Goal: Task Accomplishment & Management: Use online tool/utility

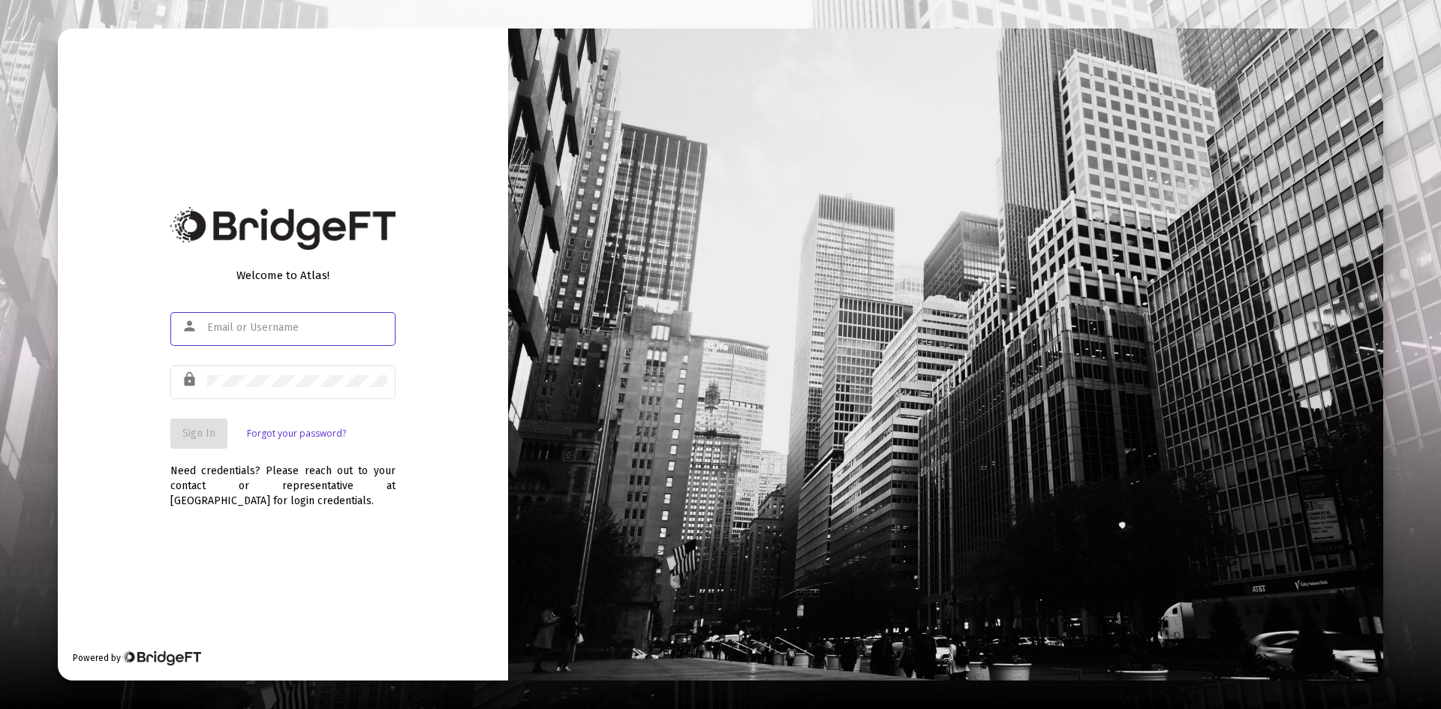
click at [261, 332] on input "text" at bounding box center [297, 328] width 180 height 12
type input "[PERSON_NAME][EMAIL_ADDRESS][DOMAIN_NAME]"
click at [239, 375] on div at bounding box center [297, 381] width 180 height 37
click at [209, 431] on span "Sign In" at bounding box center [198, 433] width 33 height 13
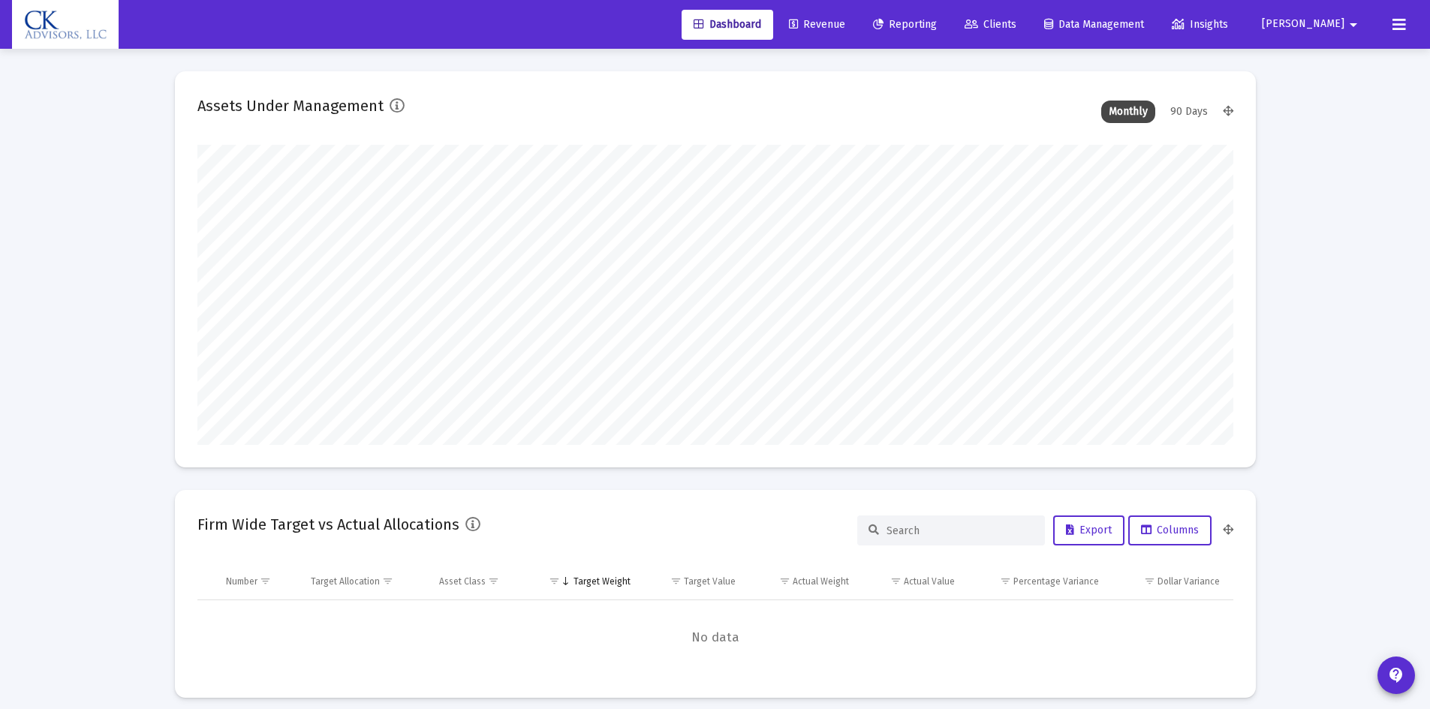
type input "[DATE]"
click at [845, 20] on span "Revenue" at bounding box center [817, 24] width 56 height 13
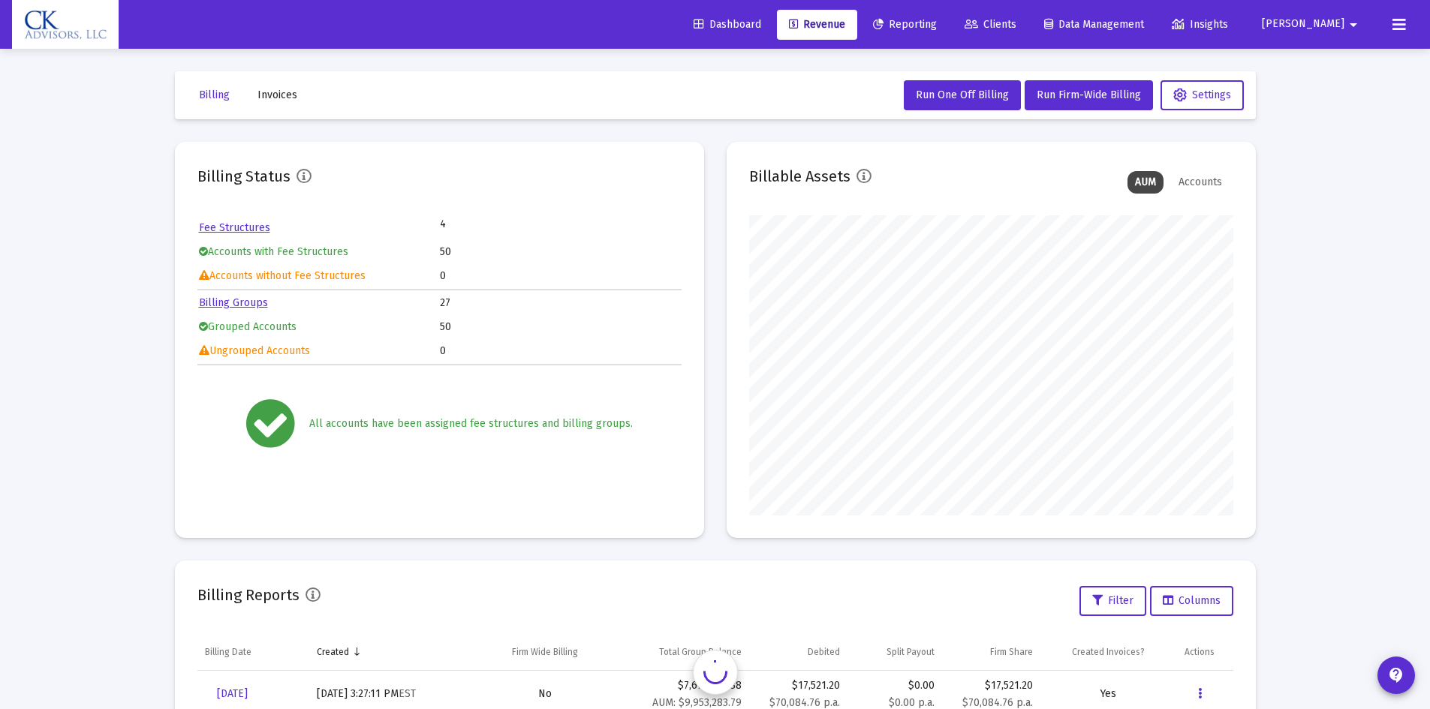
scroll to position [300, 484]
click at [983, 89] on span "Run One Off Billing" at bounding box center [962, 95] width 93 height 13
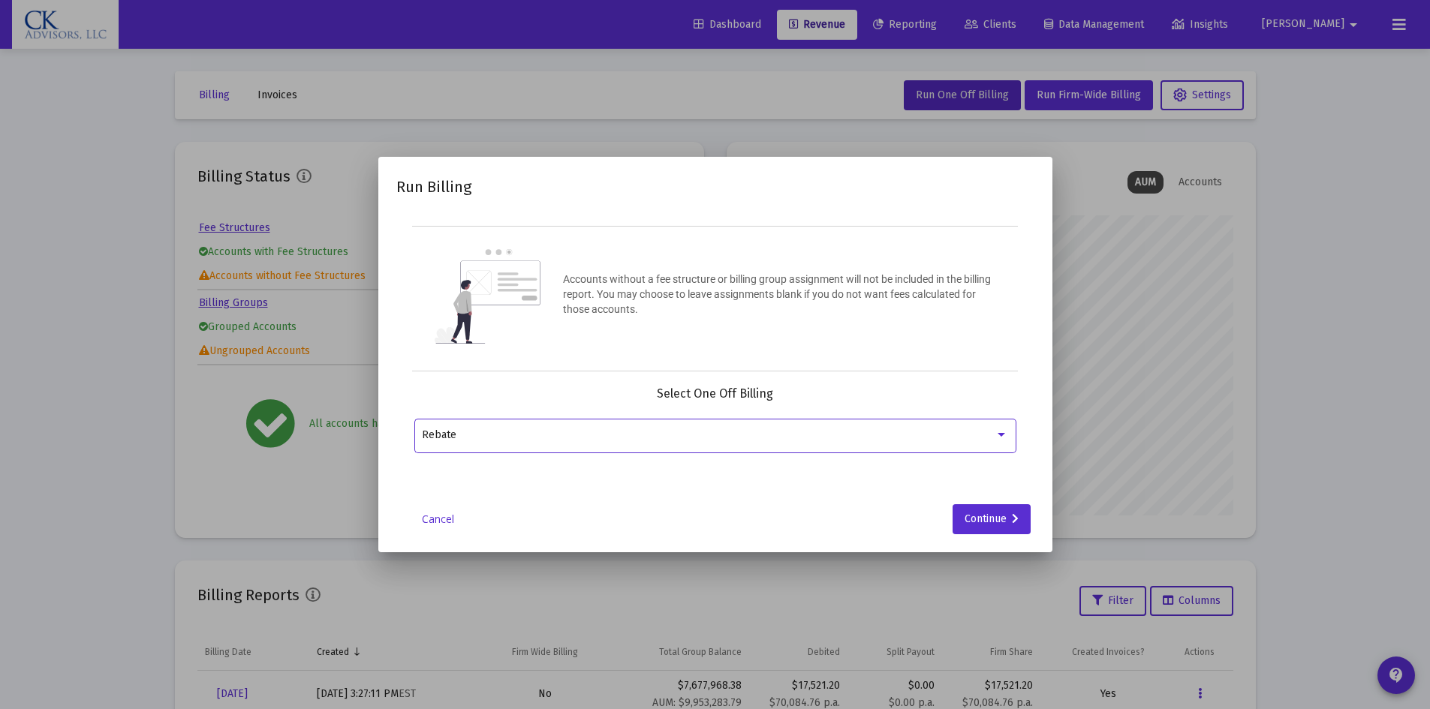
click at [1006, 433] on div at bounding box center [1001, 435] width 14 height 12
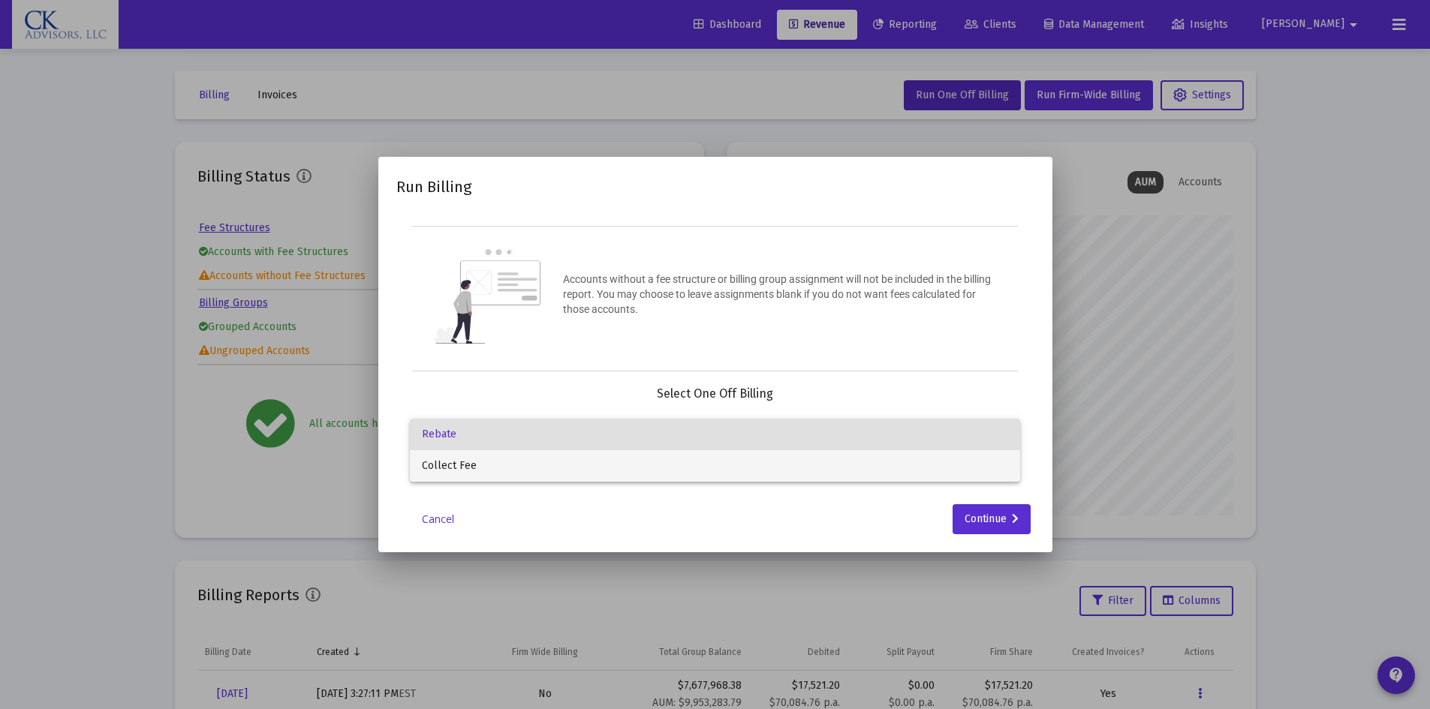
click at [579, 456] on span "Collect Fee" at bounding box center [715, 466] width 586 height 32
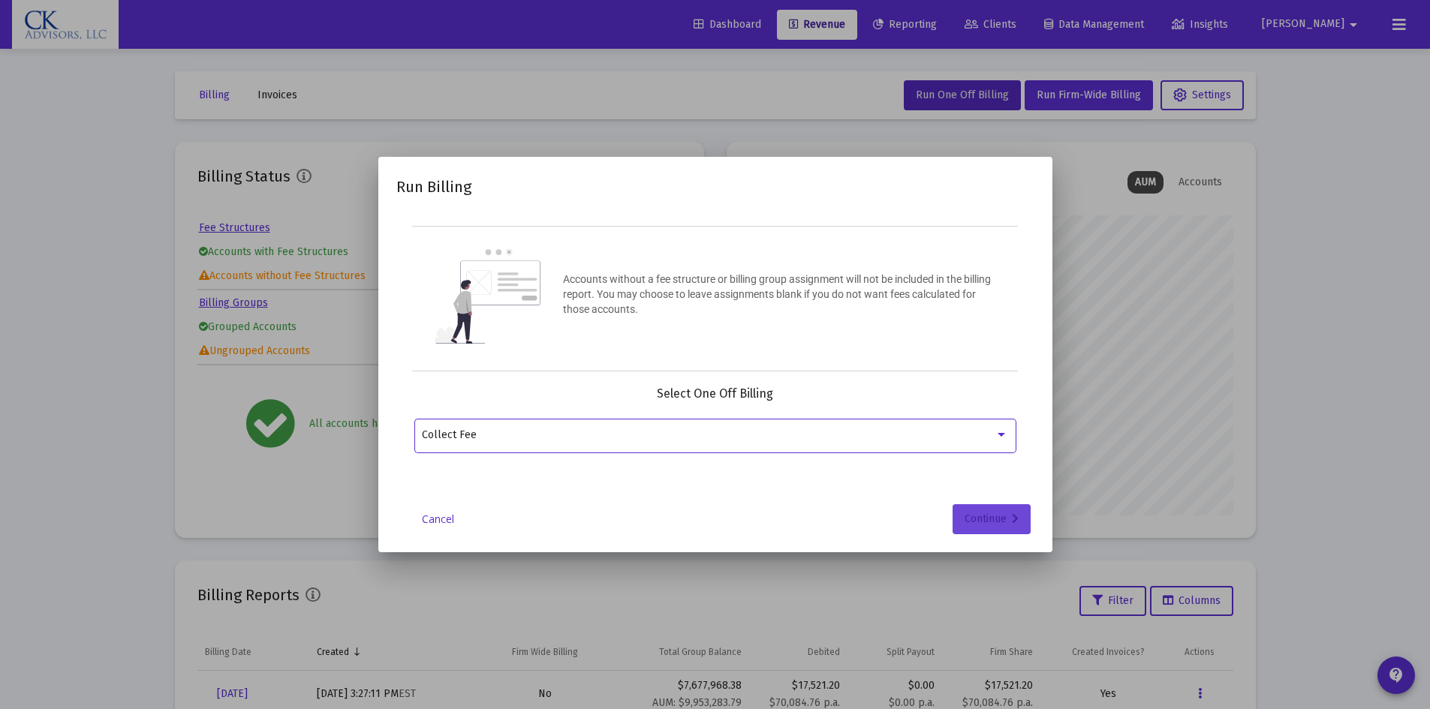
click at [1010, 516] on div "Continue" at bounding box center [991, 519] width 54 height 30
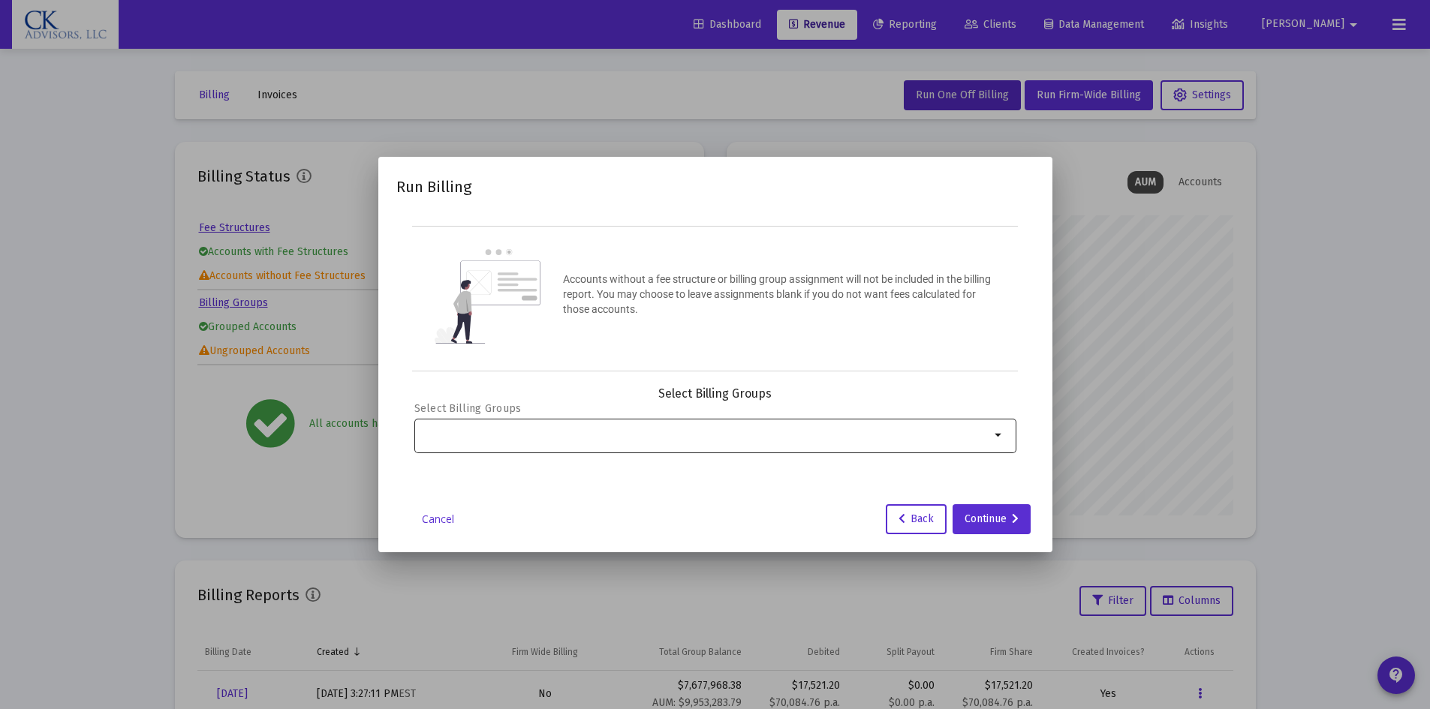
click at [1003, 435] on mat-icon "arrow_drop_down" at bounding box center [999, 435] width 18 height 18
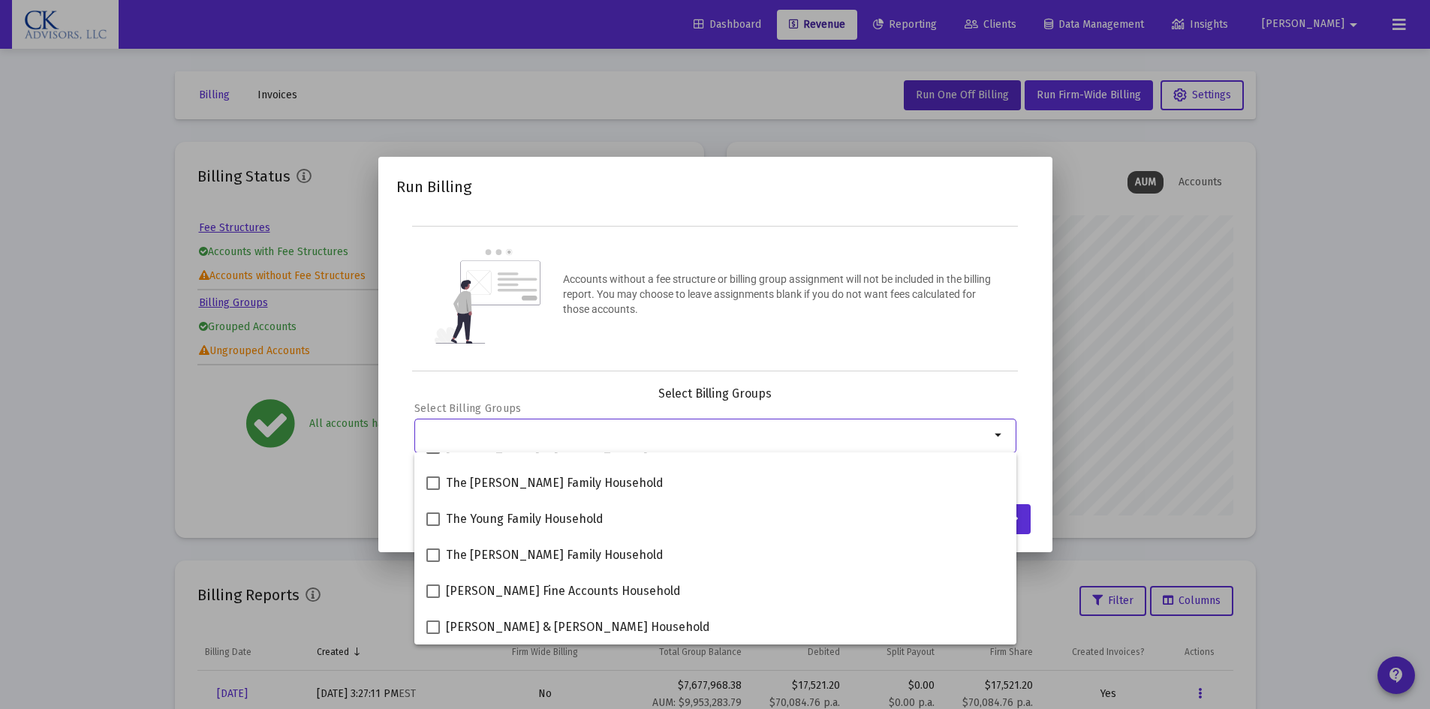
scroll to position [176, 0]
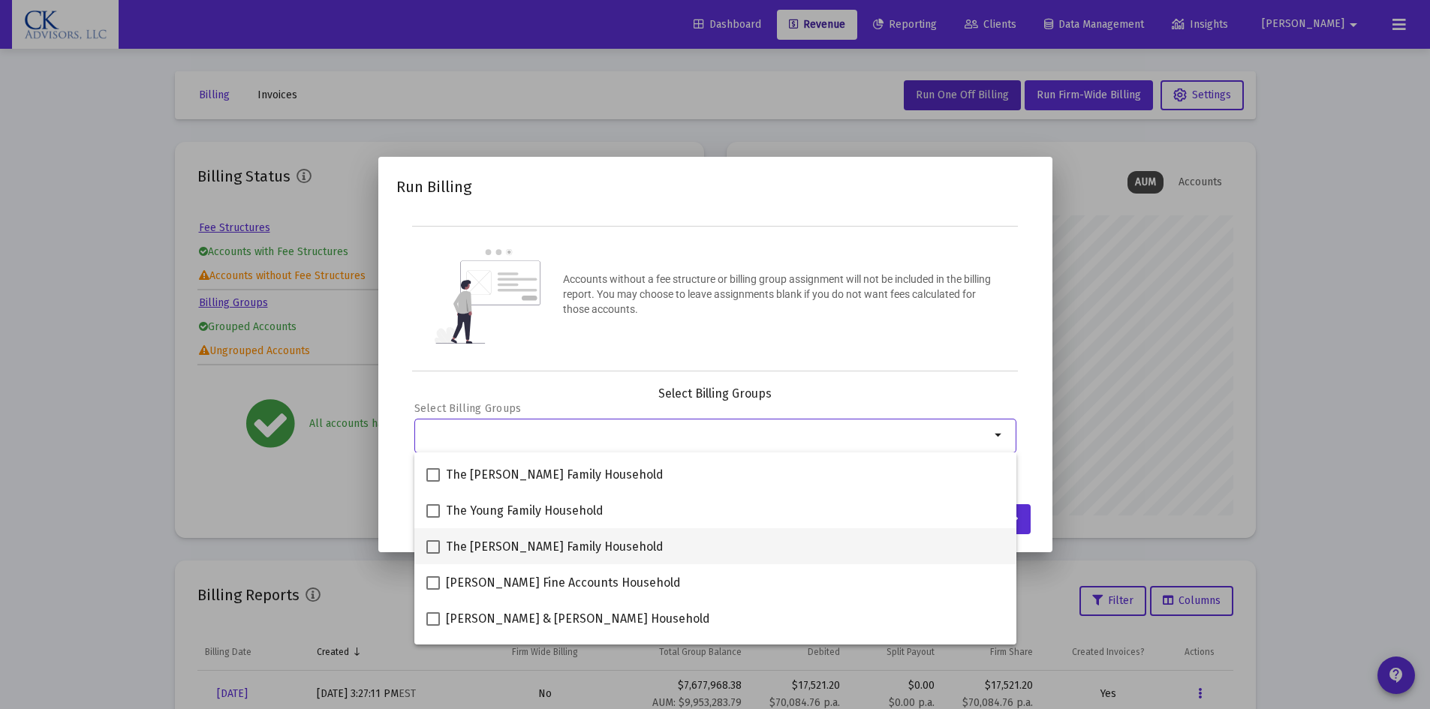
click at [432, 546] on span at bounding box center [433, 547] width 14 height 14
click at [432, 554] on input "The [PERSON_NAME] Family Household" at bounding box center [432, 554] width 1 height 1
checkbox input "true"
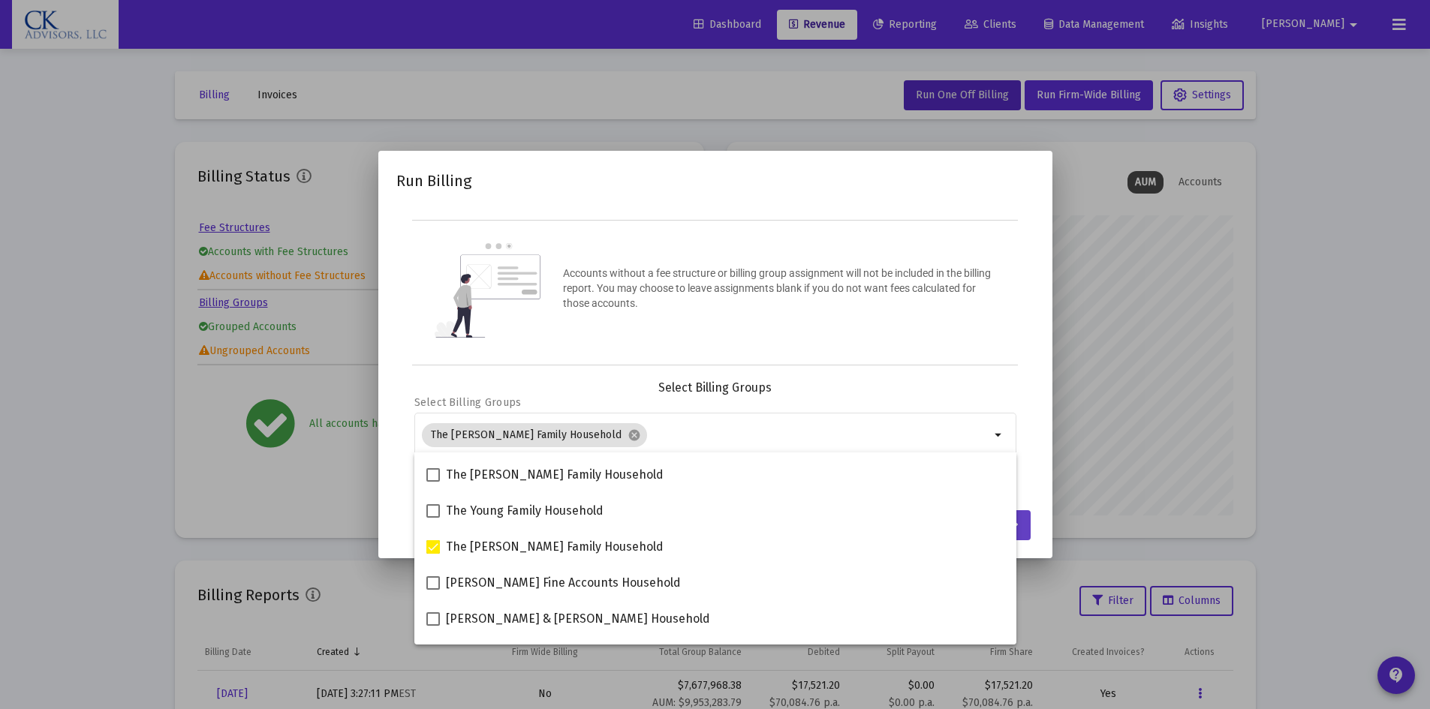
click at [1026, 530] on button "Continue" at bounding box center [991, 525] width 78 height 30
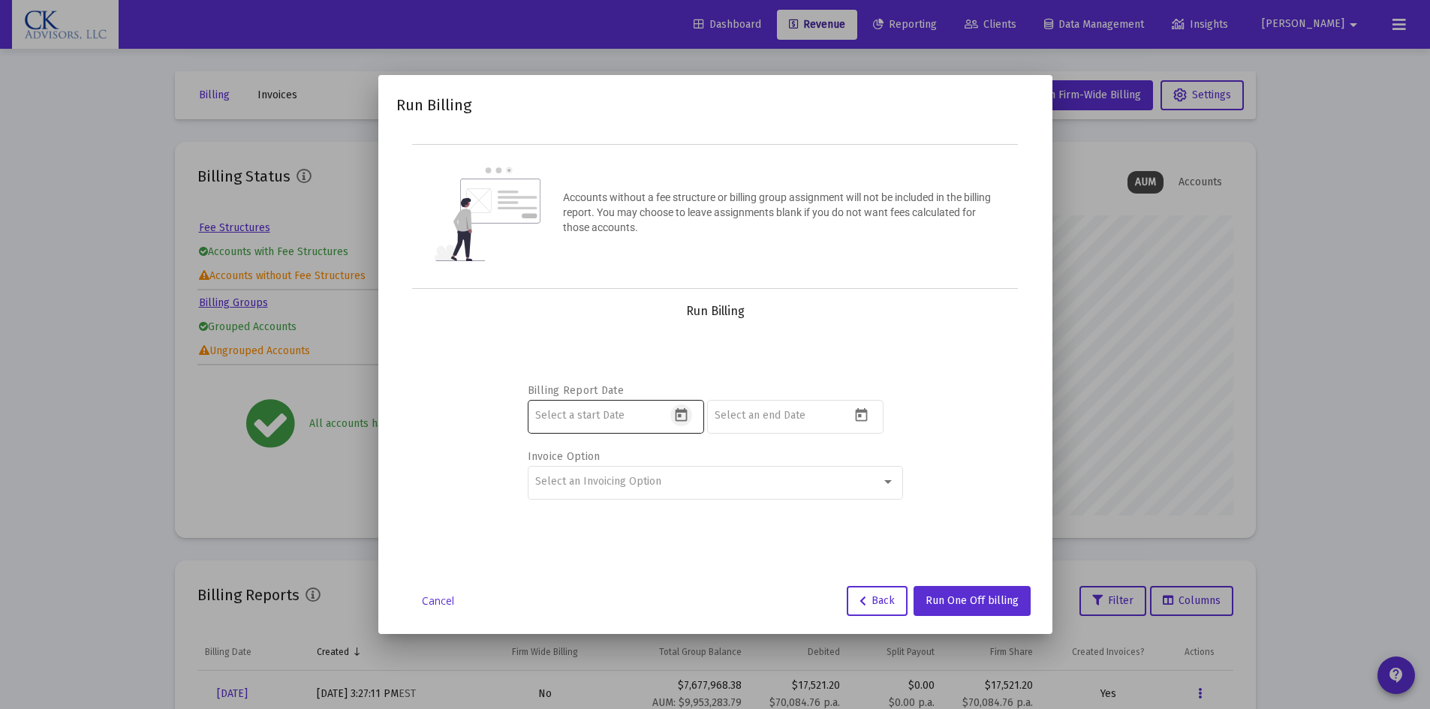
click at [687, 415] on icon "Open calendar" at bounding box center [681, 415] width 12 height 14
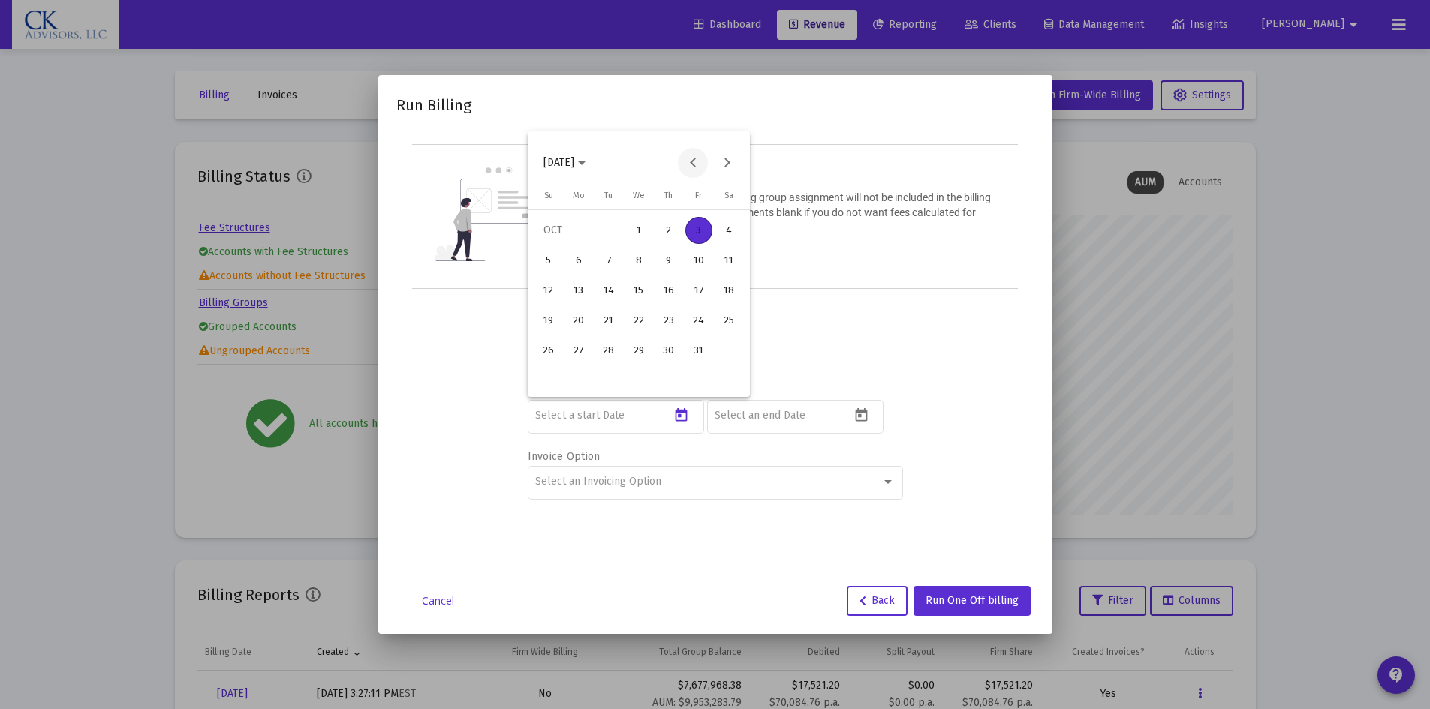
click at [692, 163] on button "Previous month" at bounding box center [693, 163] width 30 height 30
click at [692, 162] on button "Previous month" at bounding box center [693, 163] width 30 height 30
click at [615, 257] on div "1" at bounding box center [608, 260] width 27 height 27
type input "[DATE]"
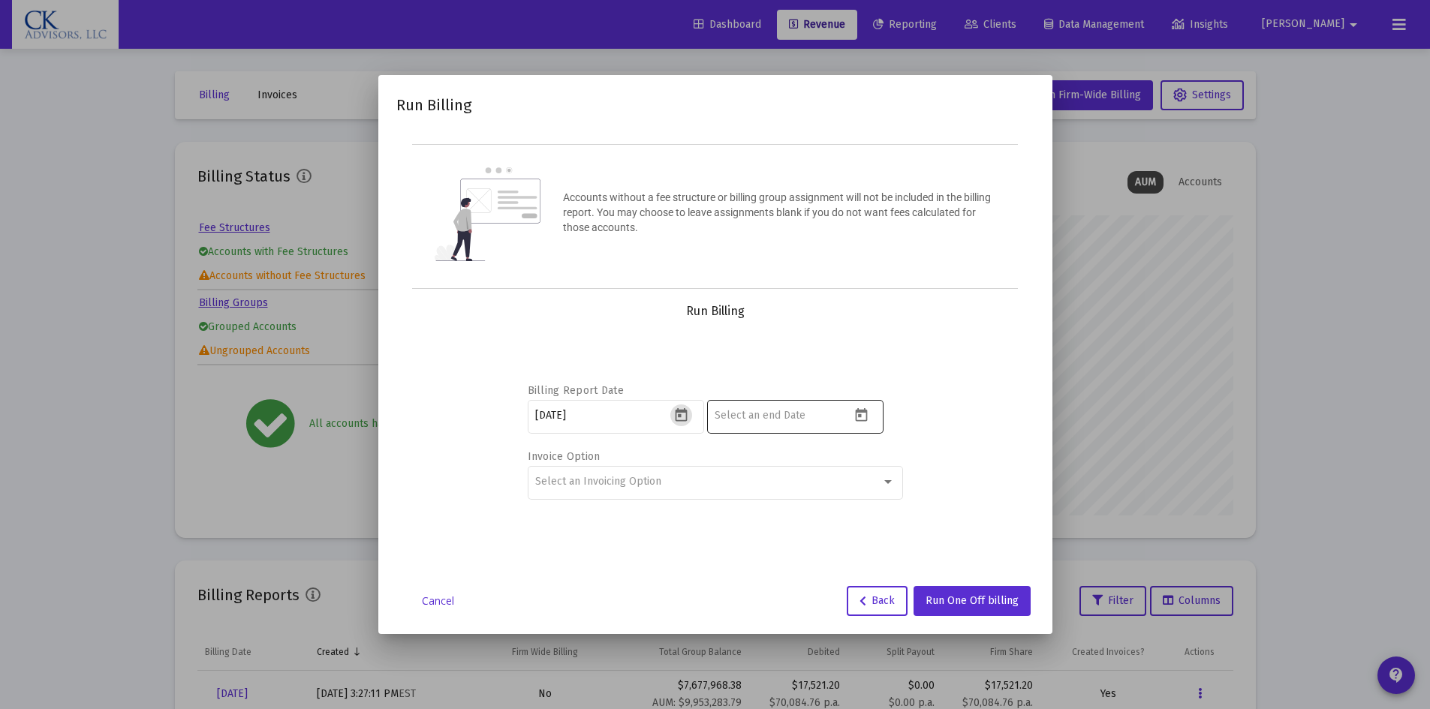
click at [865, 417] on icon "Open calendar" at bounding box center [861, 416] width 16 height 16
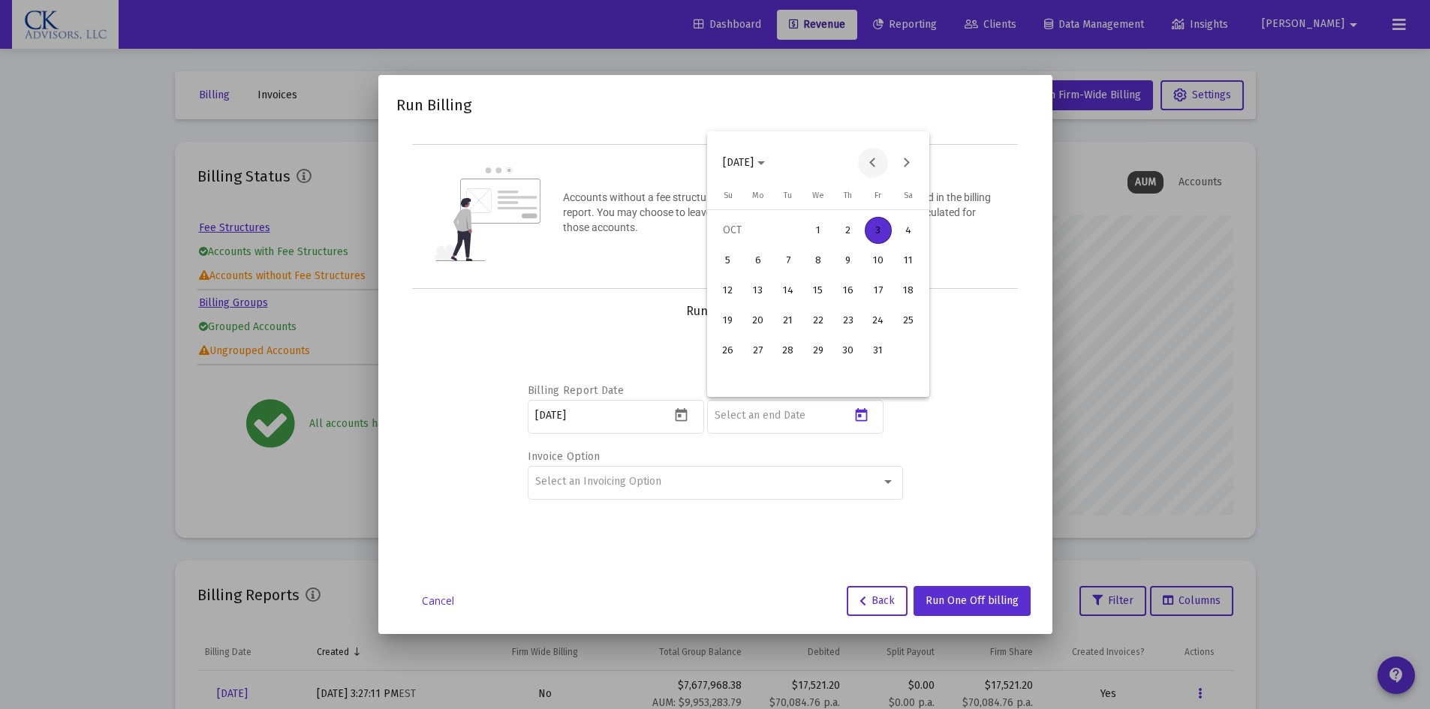
click at [872, 164] on button "Previous month" at bounding box center [873, 163] width 30 height 30
click at [796, 378] on div "30" at bounding box center [788, 380] width 27 height 27
type input "[DATE]"
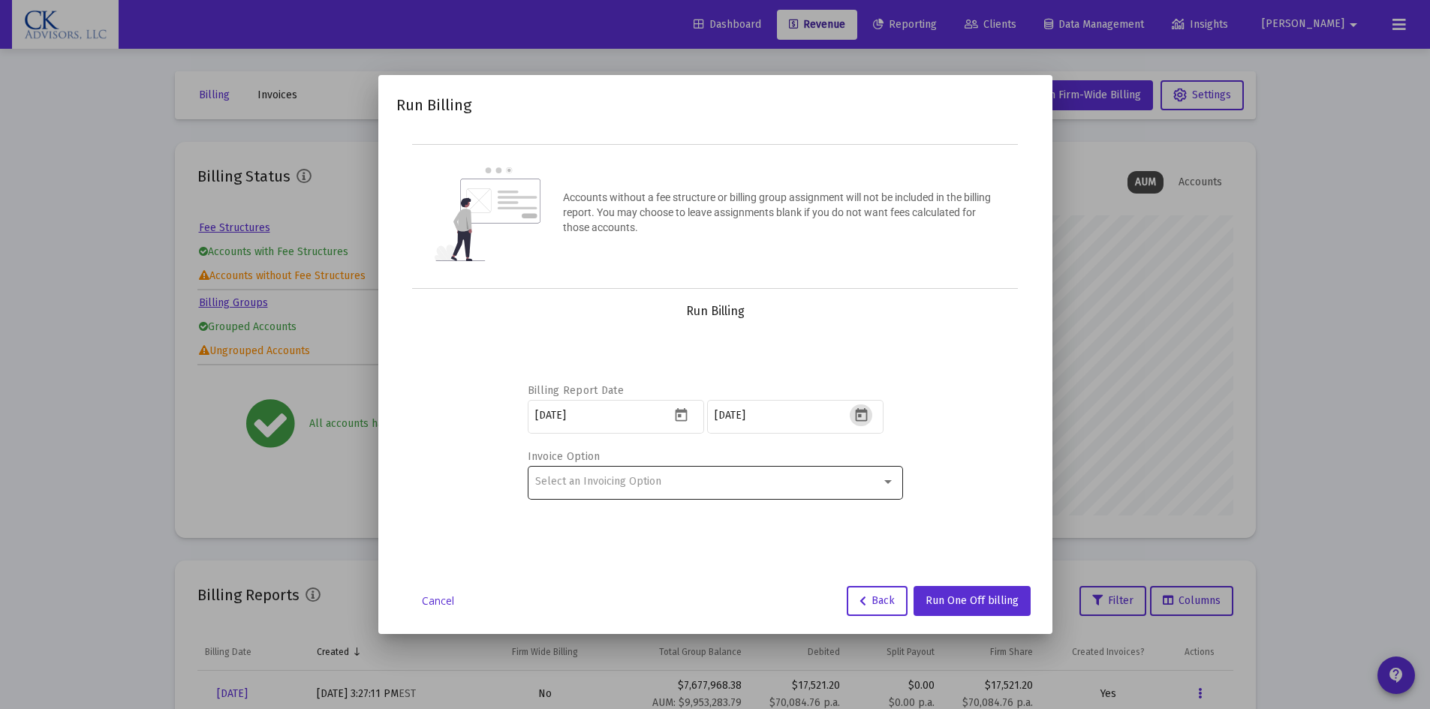
click at [891, 477] on div at bounding box center [888, 482] width 14 height 12
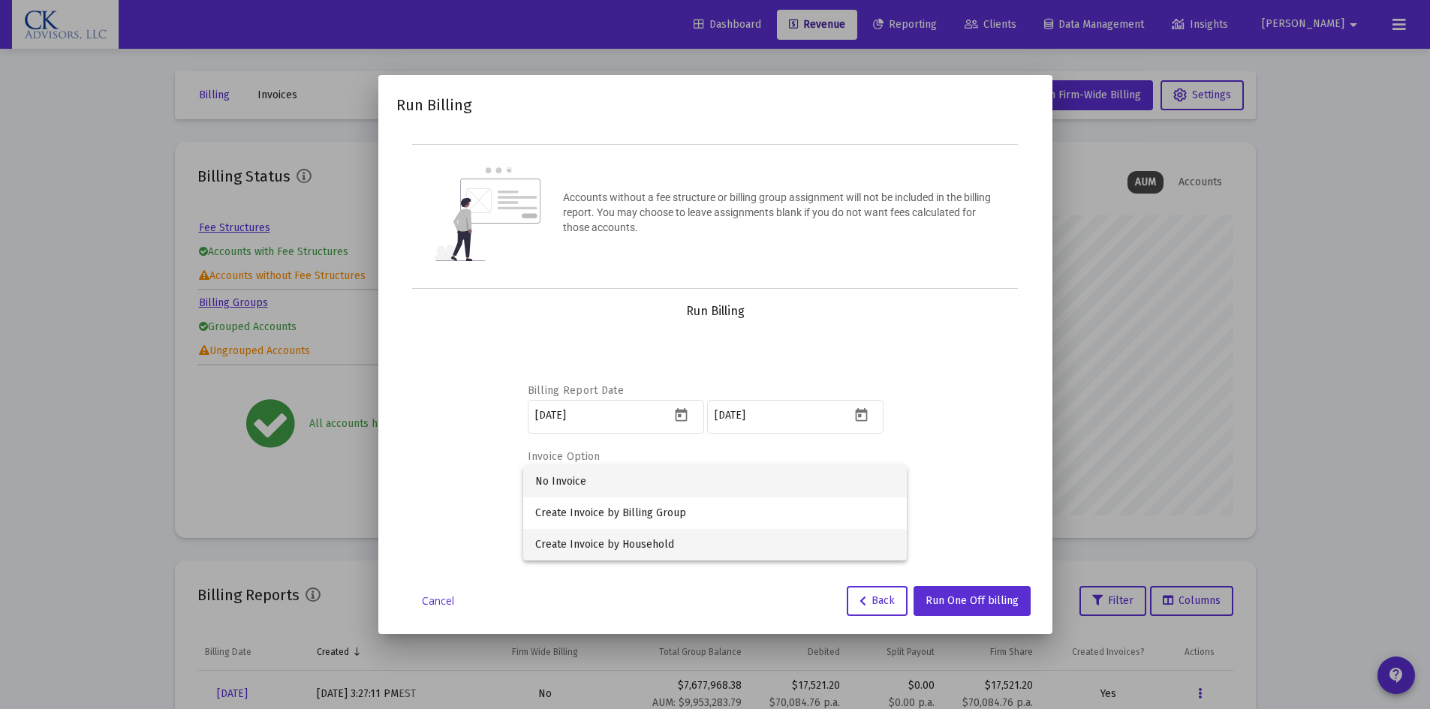
click at [643, 545] on span "Create Invoice by Household" at bounding box center [715, 545] width 360 height 32
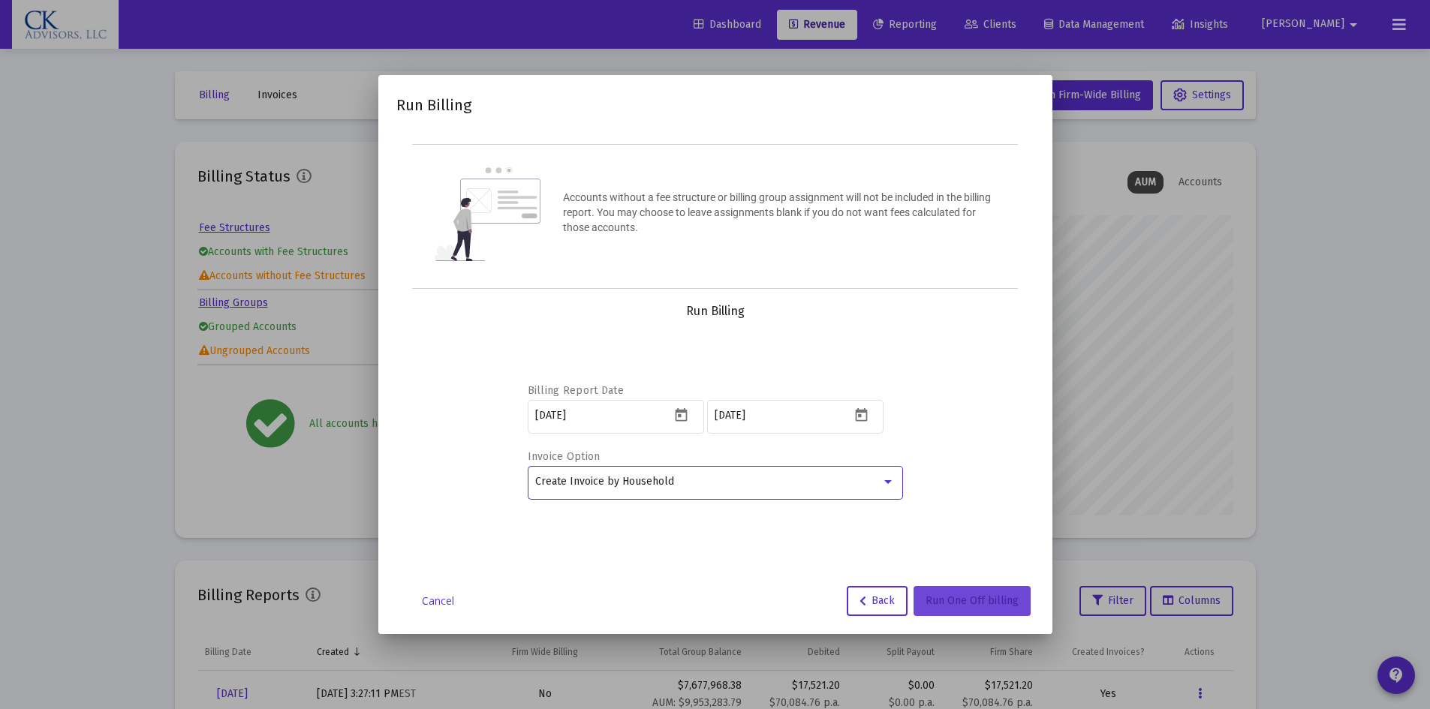
click at [968, 608] on button "Run One Off billing" at bounding box center [971, 601] width 117 height 30
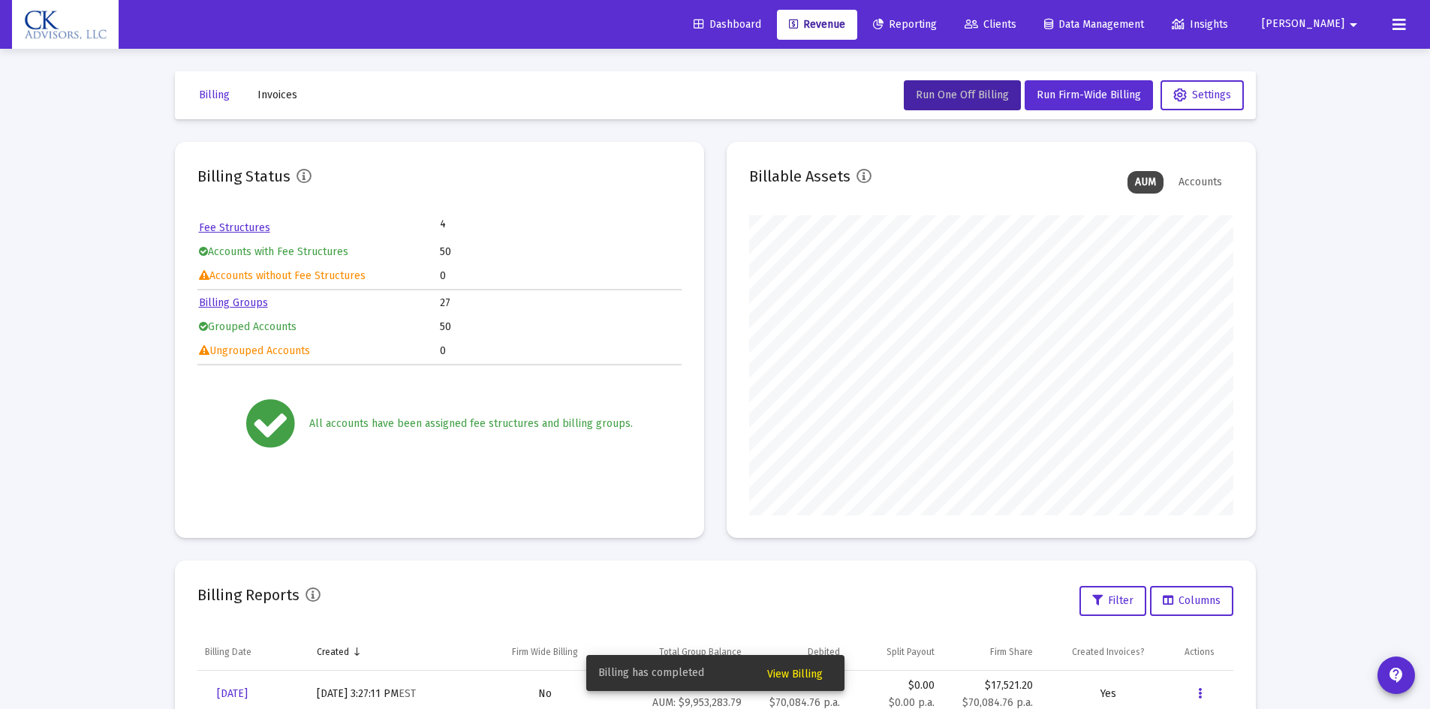
click at [798, 670] on span "View Billing" at bounding box center [795, 674] width 56 height 13
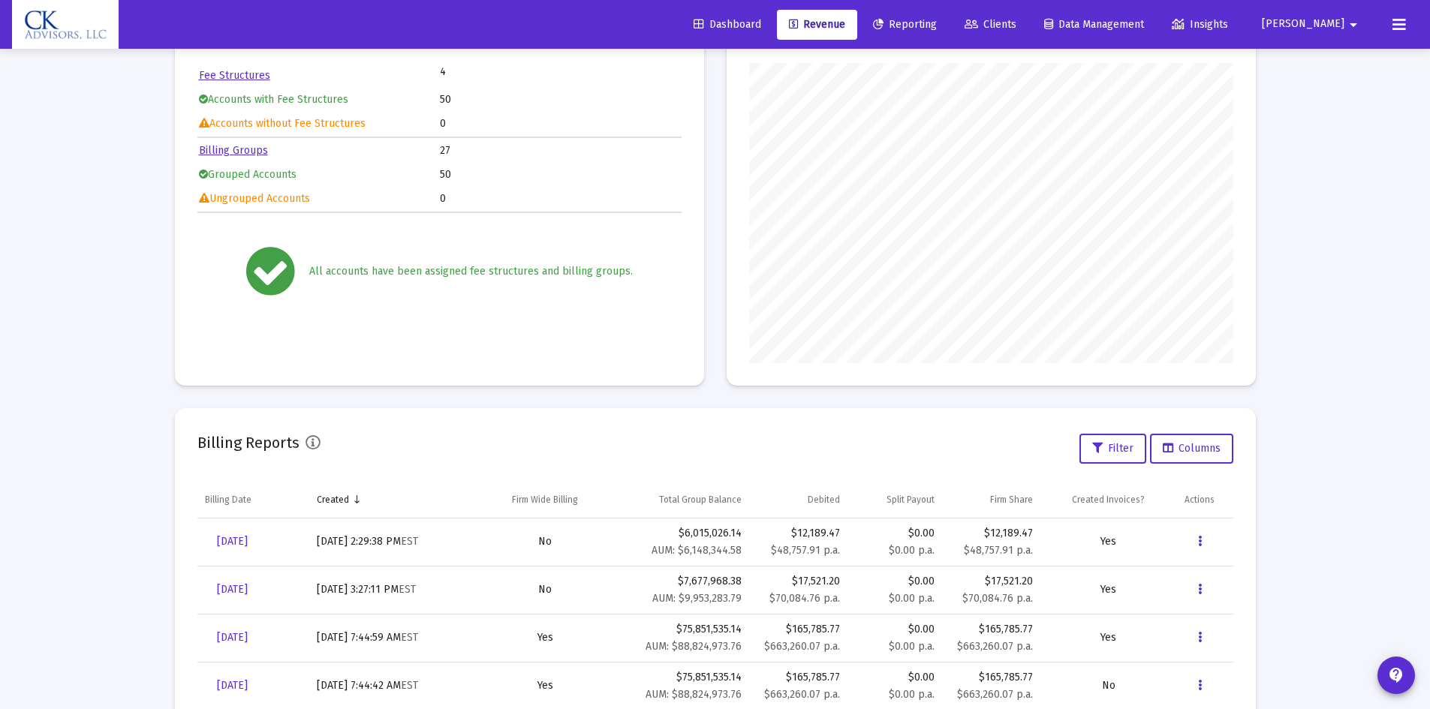
scroll to position [156, 0]
